Goal: Transaction & Acquisition: Book appointment/travel/reservation

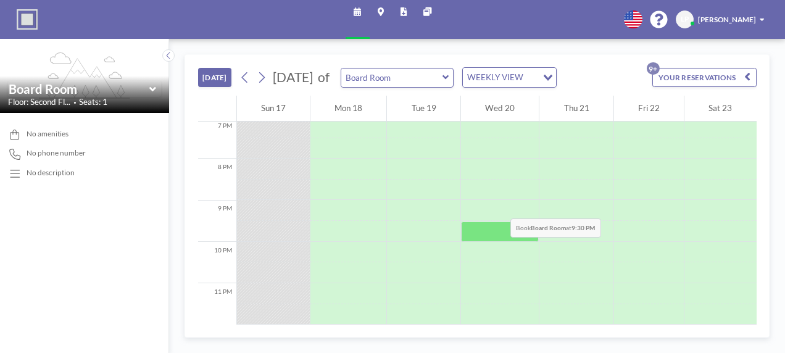
scroll to position [490, 0]
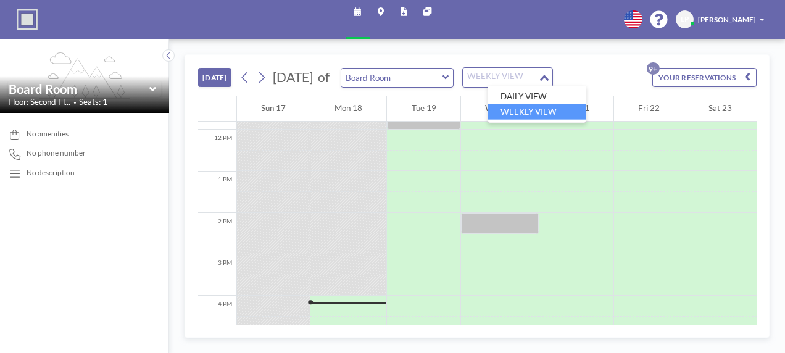
click at [515, 82] on div "WEEKLY VIEW" at bounding box center [500, 76] width 75 height 16
click at [515, 82] on input "Search for option" at bounding box center [500, 77] width 73 height 14
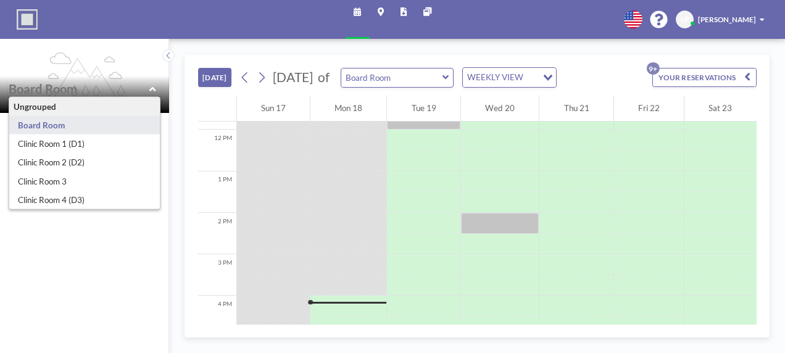
click at [79, 96] on input "text" at bounding box center [79, 88] width 141 height 15
type input "Clinic Room 1 (D1)"
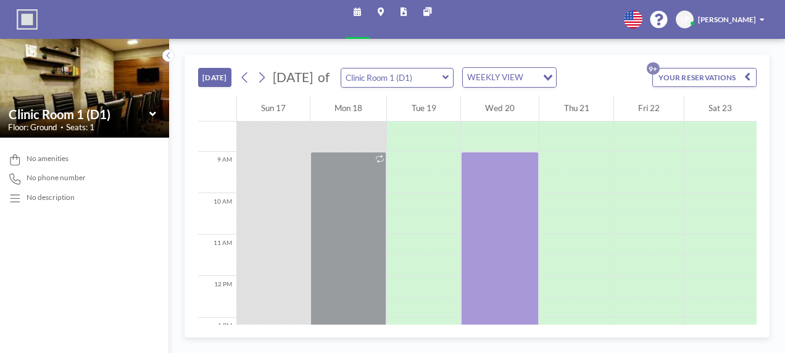
scroll to position [313, 0]
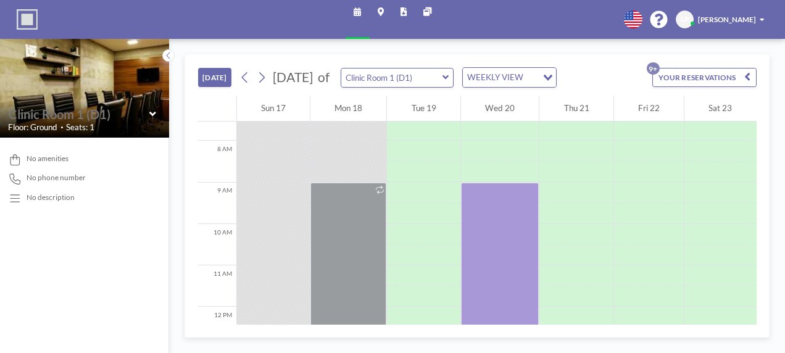
click at [73, 121] on input "text" at bounding box center [79, 114] width 141 height 15
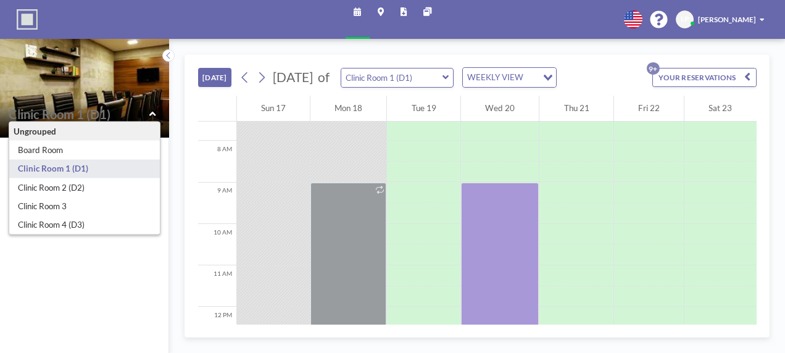
type input "Clinic Room 1 (D1)"
click at [223, 74] on button "[DATE]" at bounding box center [215, 77] width 34 height 19
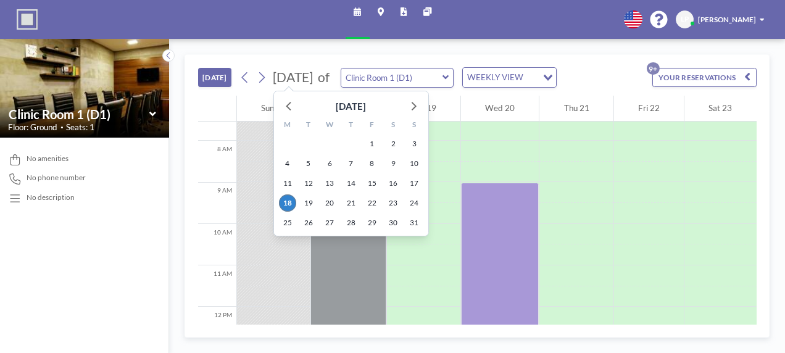
click at [297, 75] on span "[DATE]" at bounding box center [293, 76] width 40 height 15
click at [415, 110] on icon at bounding box center [413, 105] width 16 height 16
click at [414, 109] on icon at bounding box center [413, 105] width 16 height 16
click at [376, 142] on span "3" at bounding box center [371, 143] width 17 height 17
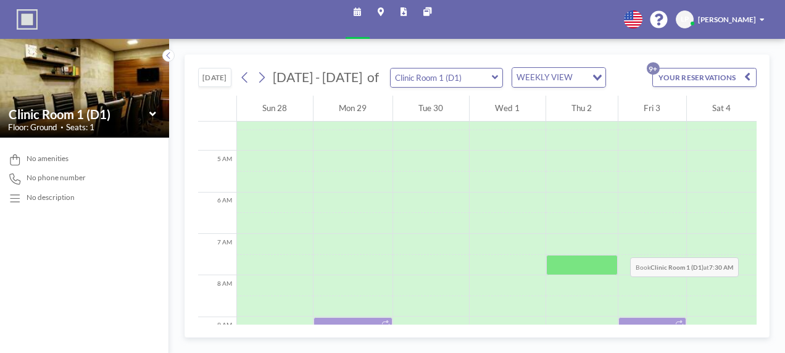
scroll to position [300, 0]
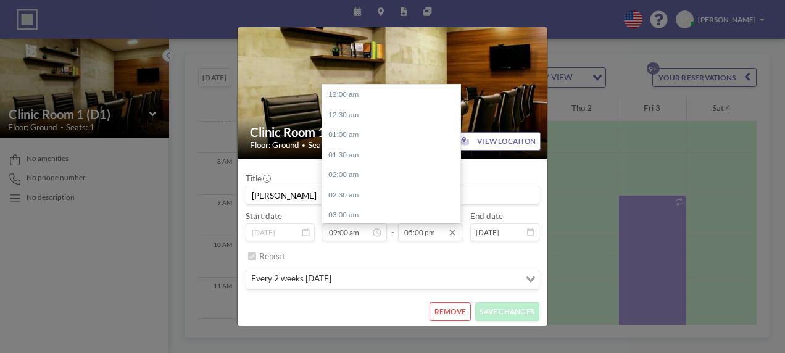
scroll to position [681, 0]
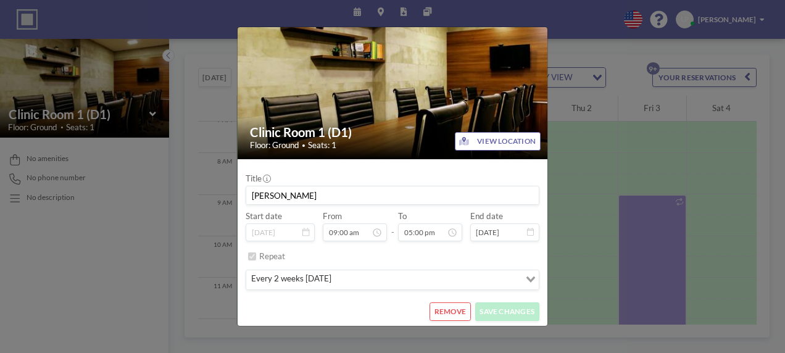
drag, startPoint x: 434, startPoint y: 236, endPoint x: 388, endPoint y: 236, distance: 46.3
click at [388, 236] on div "Start date [DATE] From 09:00 am - To 05:00 pm 12:00 am 12:30 am 01:00 am 01:30 …" at bounding box center [393, 226] width 294 height 30
type input "05:00 pm"
click at [445, 280] on input "Search for option" at bounding box center [426, 280] width 184 height 14
click at [419, 152] on div "Clinic Room 1 (D1) Floor: Ground • Seats: 1" at bounding box center [393, 138] width 312 height 43
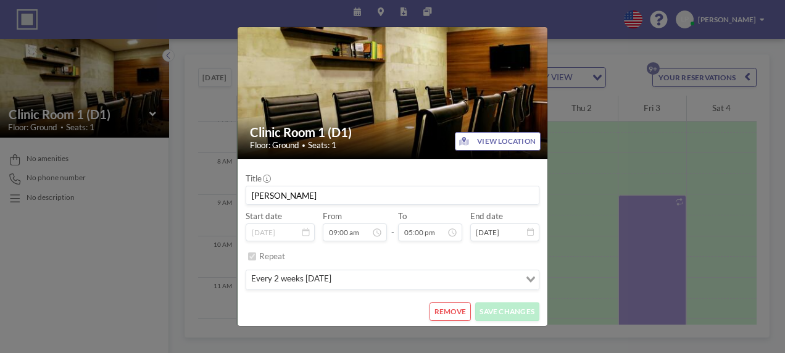
click at [630, 276] on div "Clinic Room 1 (D1) Floor: Ground • Seats: 1 VIEW LOCATION Title [PERSON_NAME] S…" at bounding box center [392, 176] width 785 height 353
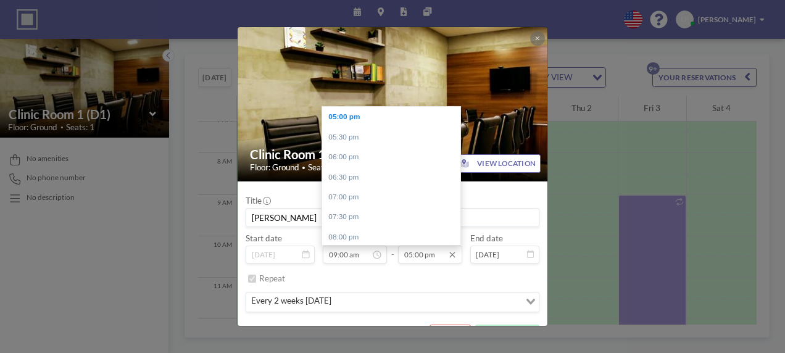
click at [419, 257] on input "05:00 pm" at bounding box center [430, 255] width 64 height 18
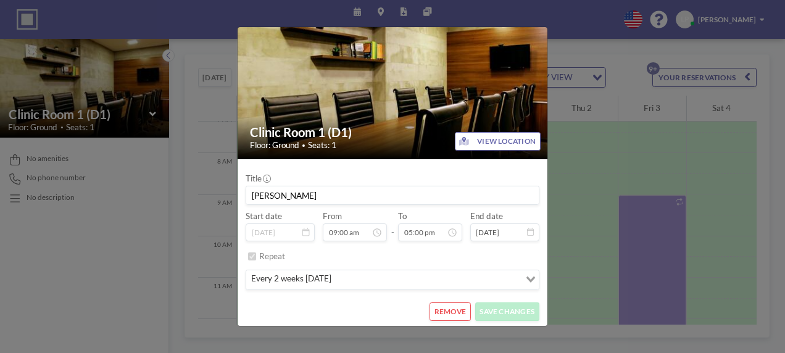
scroll to position [361, 0]
click at [260, 261] on div "Repeat" at bounding box center [399, 256] width 280 height 19
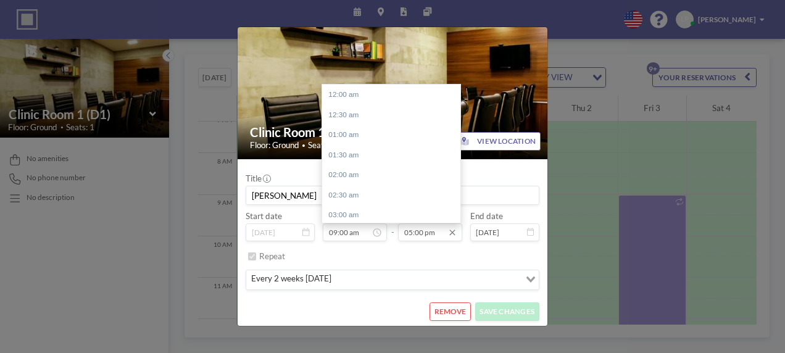
scroll to position [681, 0]
click at [421, 232] on input "05:00 pm" at bounding box center [430, 232] width 64 height 18
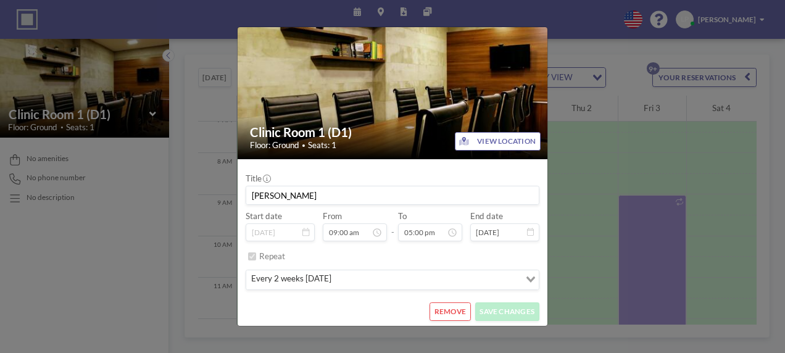
click at [423, 244] on div "Title [PERSON_NAME] Start date [DATE] From 09:00 am - To 05:00 pm End date [DAT…" at bounding box center [393, 230] width 294 height 126
click at [445, 316] on button "REMOVE" at bounding box center [449, 311] width 41 height 19
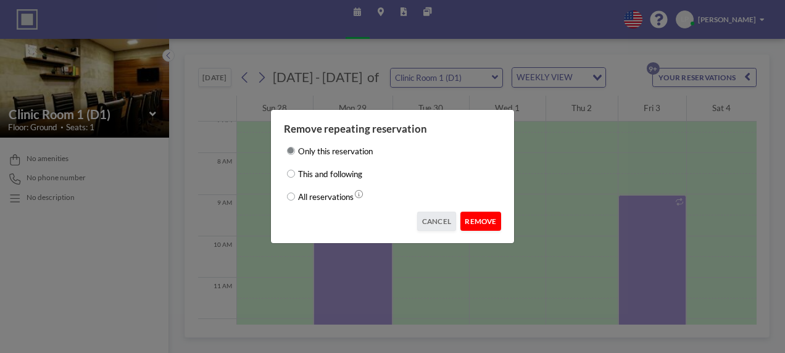
click at [484, 225] on button "REMOVE" at bounding box center [480, 221] width 41 height 19
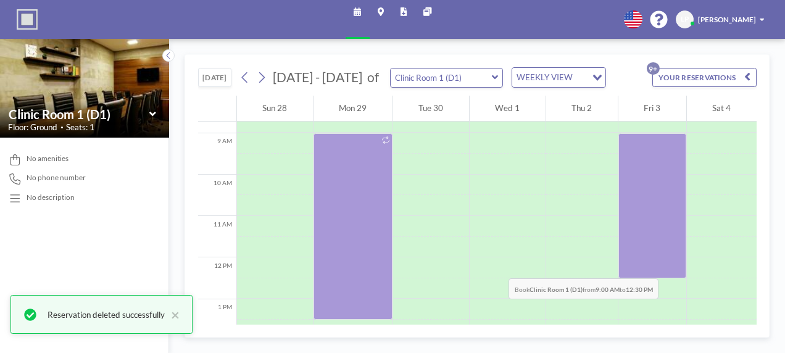
scroll to position [424, 0]
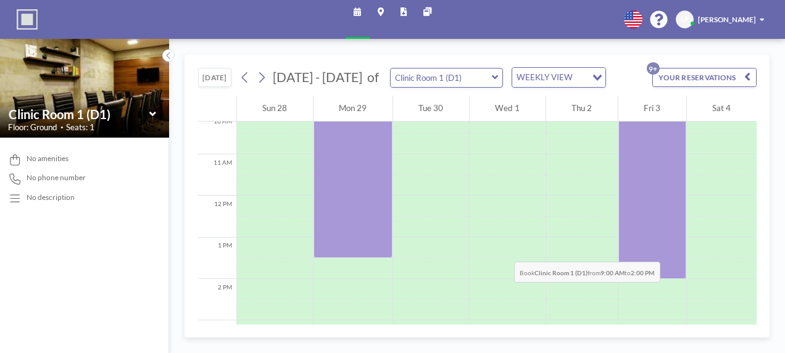
drag, startPoint x: 638, startPoint y: 194, endPoint x: 645, endPoint y: 241, distance: 47.5
click at [645, 241] on div at bounding box center [652, 175] width 68 height 207
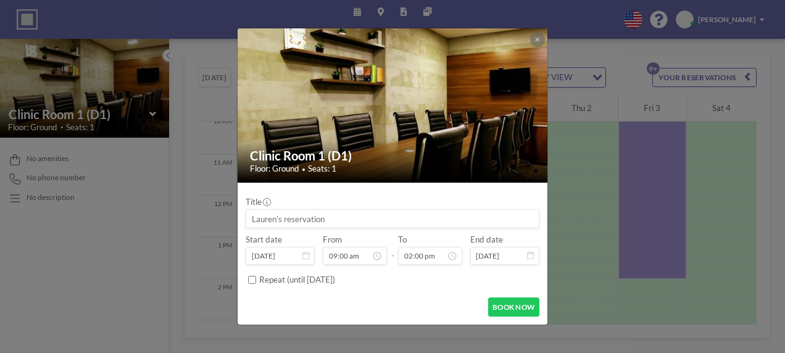
click at [396, 218] on input at bounding box center [392, 219] width 292 height 18
click at [394, 220] on input at bounding box center [392, 219] width 292 height 18
type input "B Das"
click at [529, 311] on button "BOOK NOW" at bounding box center [513, 306] width 51 height 19
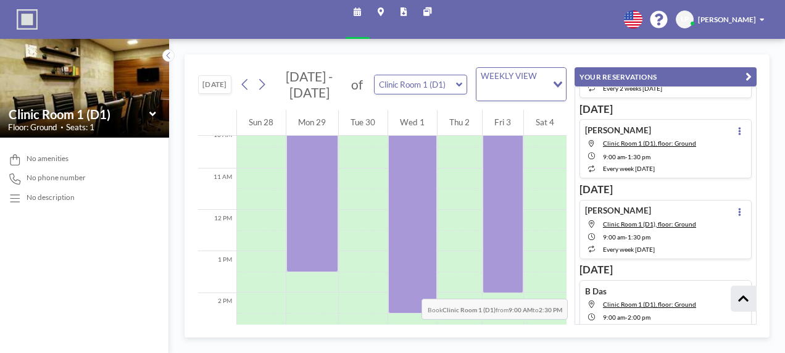
scroll to position [485, 0]
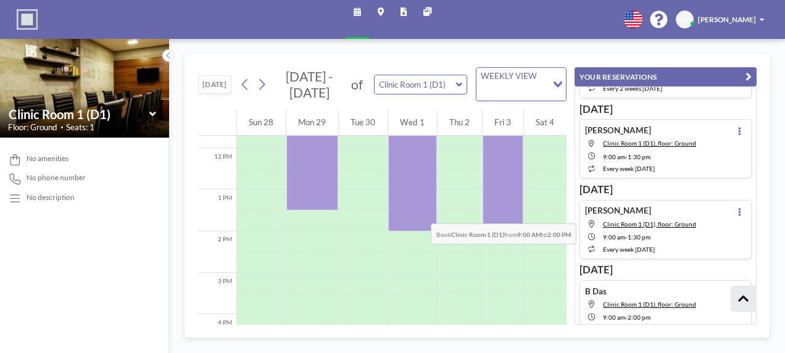
drag, startPoint x: 395, startPoint y: 273, endPoint x: 403, endPoint y: 204, distance: 70.2
click at [403, 204] on div at bounding box center [412, 126] width 49 height 207
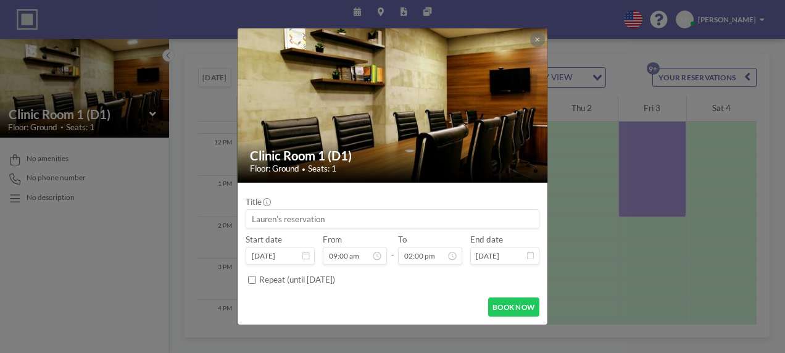
click at [421, 221] on input at bounding box center [392, 219] width 292 height 18
type input "B Das"
click at [519, 307] on button "BOOK NOW" at bounding box center [513, 306] width 51 height 19
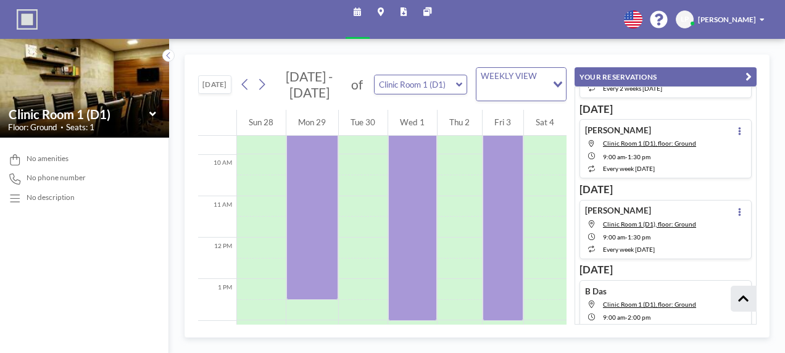
scroll to position [424, 0]
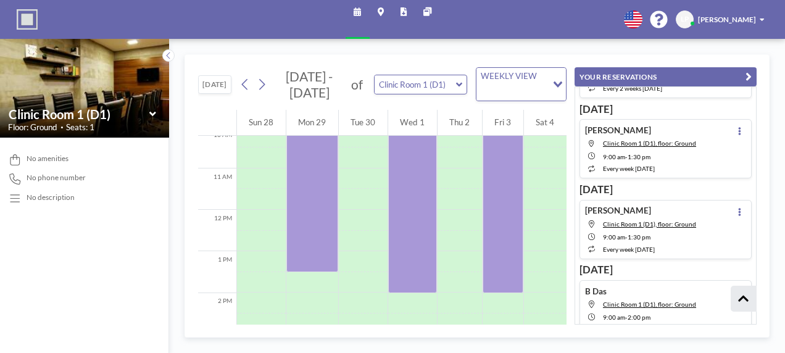
click at [201, 75] on button "[DATE]" at bounding box center [215, 84] width 34 height 19
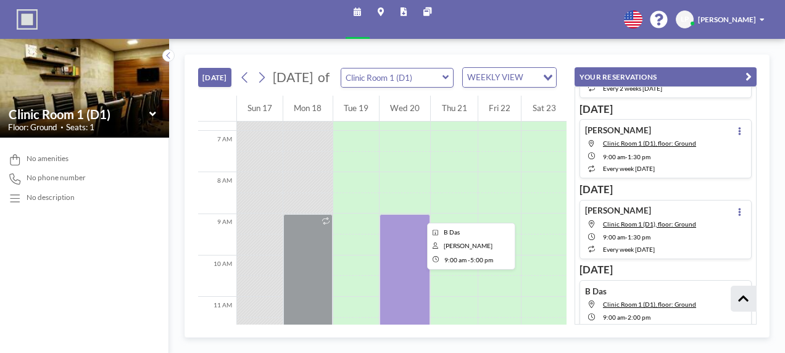
scroll to position [251, 0]
